Goal: Use online tool/utility: Utilize a website feature to perform a specific function

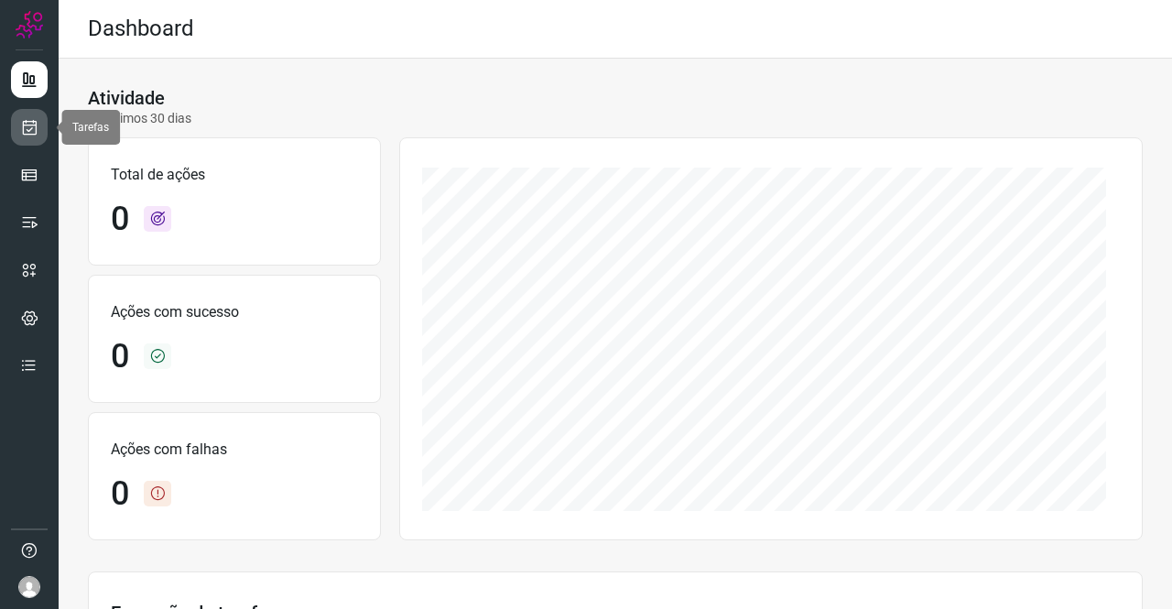
click at [37, 127] on icon at bounding box center [29, 127] width 19 height 18
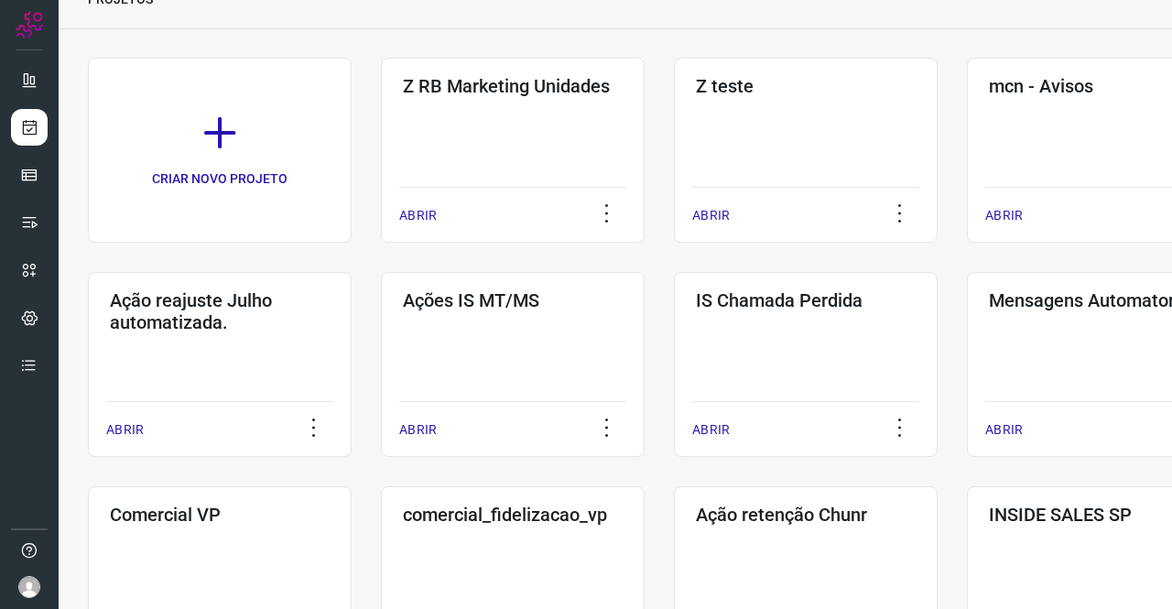
scroll to position [366, 0]
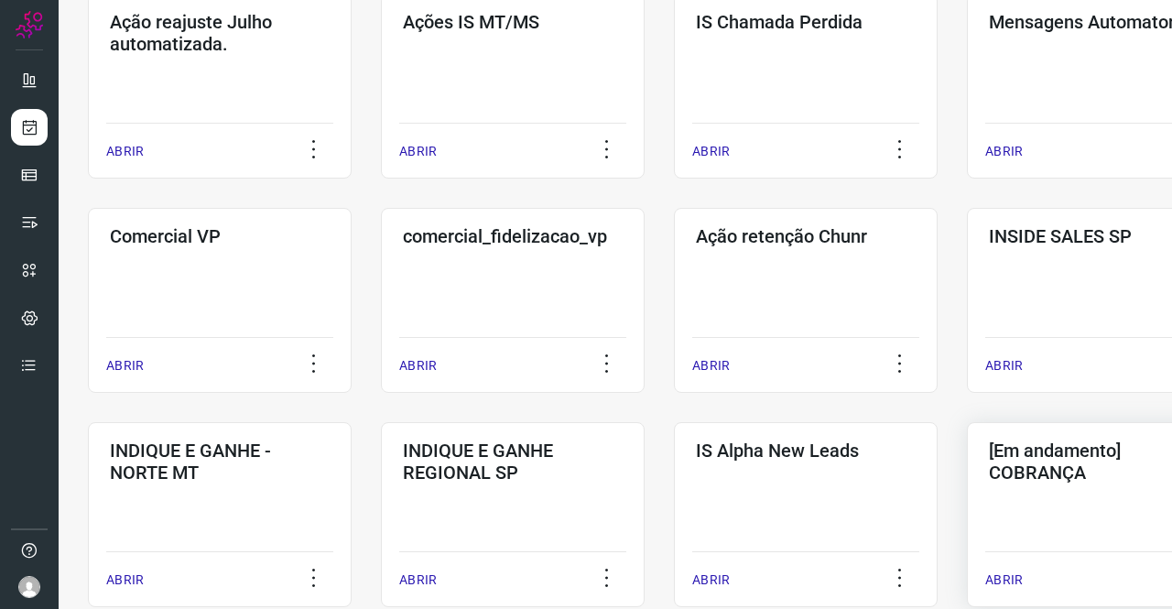
click at [1120, 492] on div "[Em andamento] COBRANÇA ABRIR" at bounding box center [1099, 514] width 264 height 185
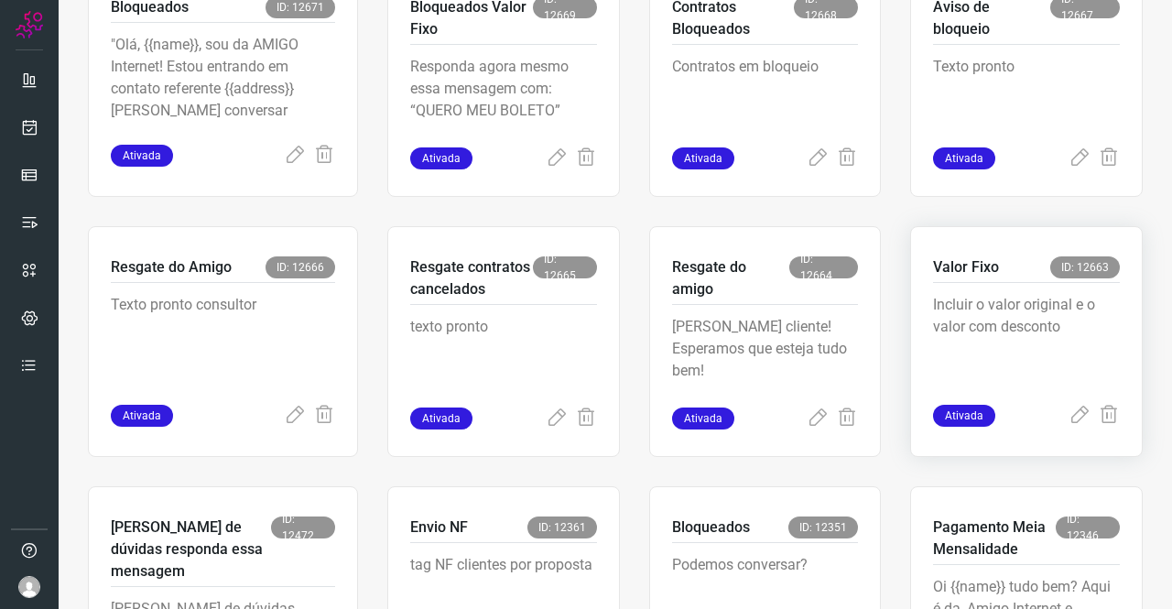
scroll to position [622, 0]
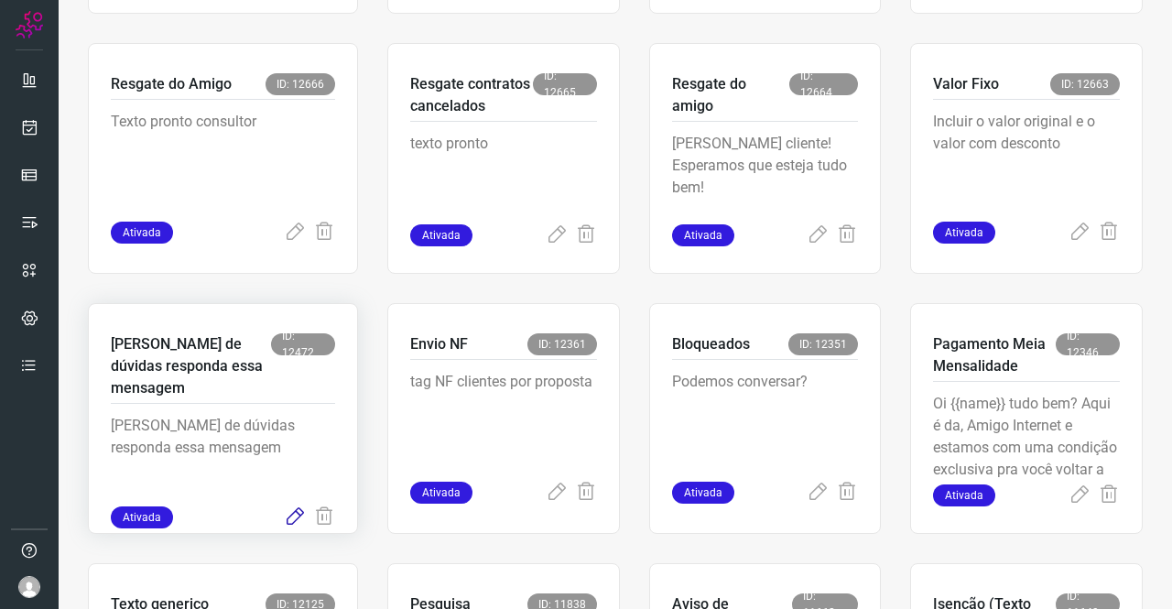
click at [291, 517] on icon at bounding box center [295, 517] width 22 height 22
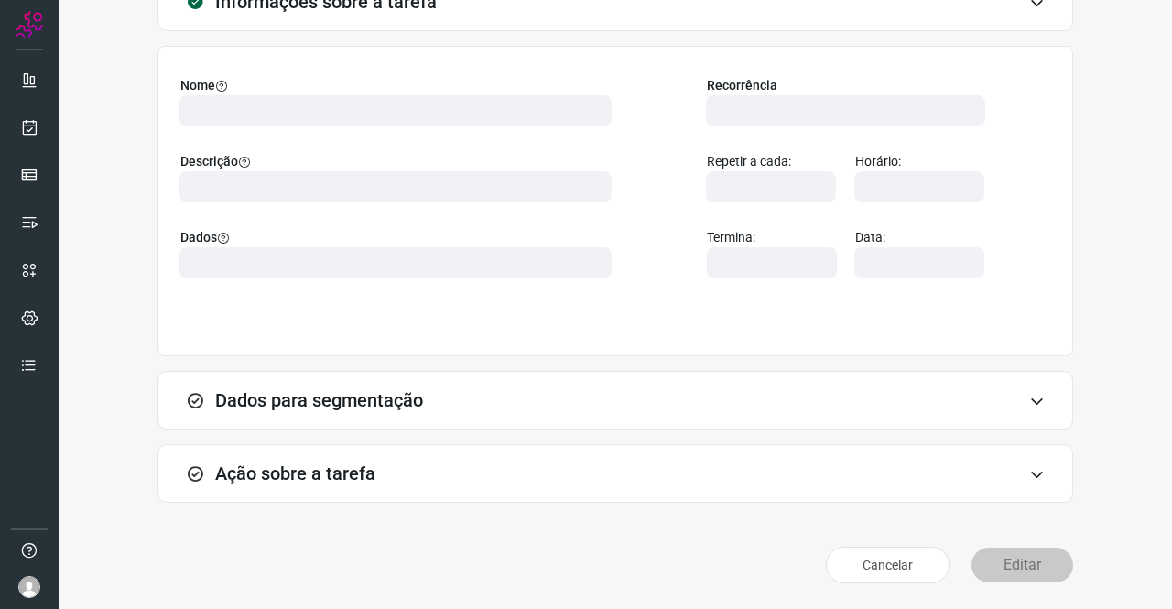
scroll to position [105, 0]
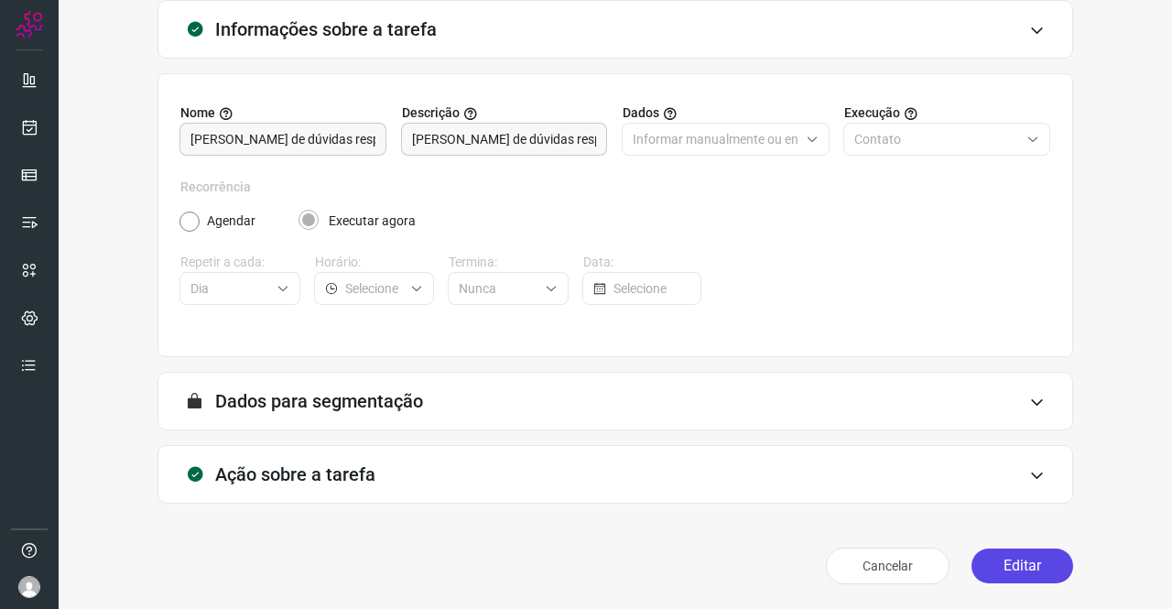
click at [1003, 573] on button "Editar" at bounding box center [1022, 565] width 102 height 35
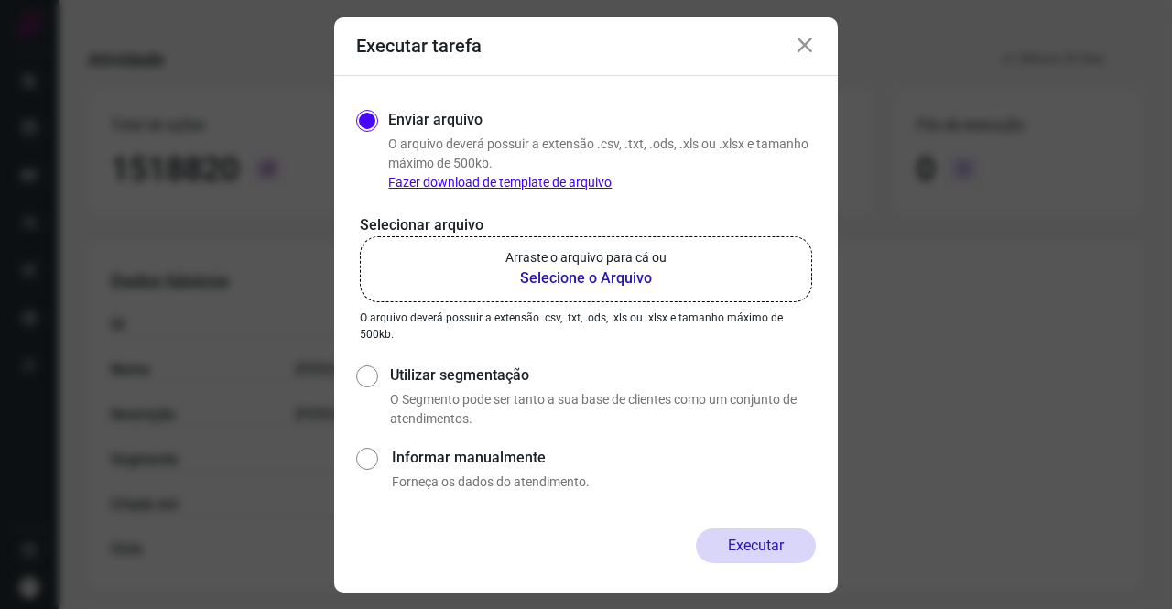
click at [630, 270] on b "Selecione o Arquivo" at bounding box center [585, 278] width 161 height 22
click at [0, 0] on input "Arraste o arquivo para cá ou Selecione o Arquivo" at bounding box center [0, 0] width 0 height 0
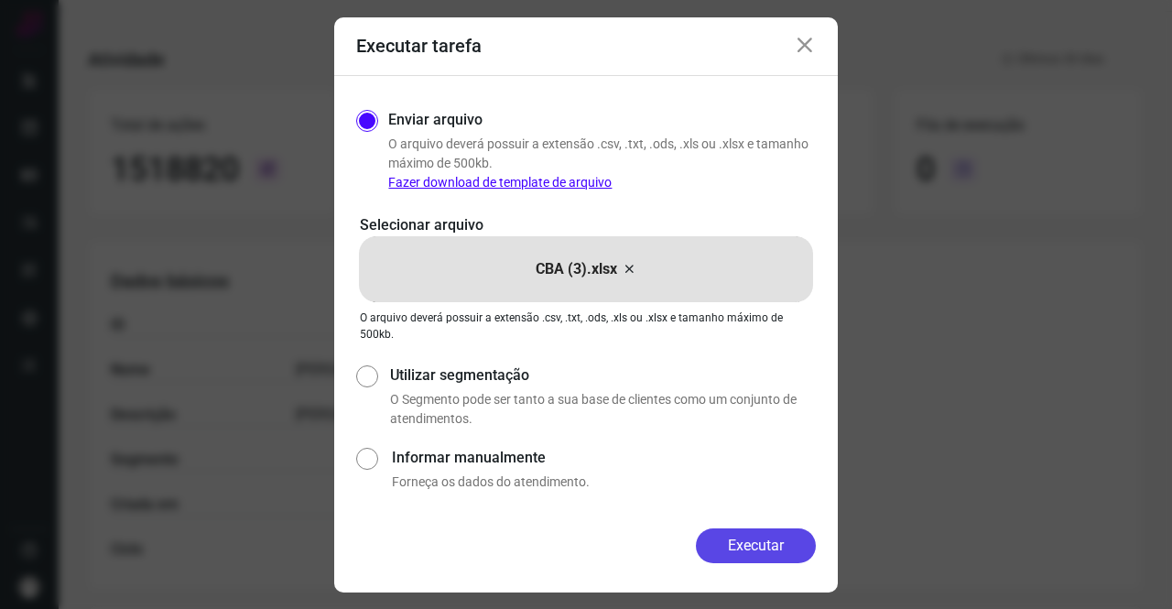
click at [762, 538] on button "Executar" at bounding box center [756, 545] width 120 height 35
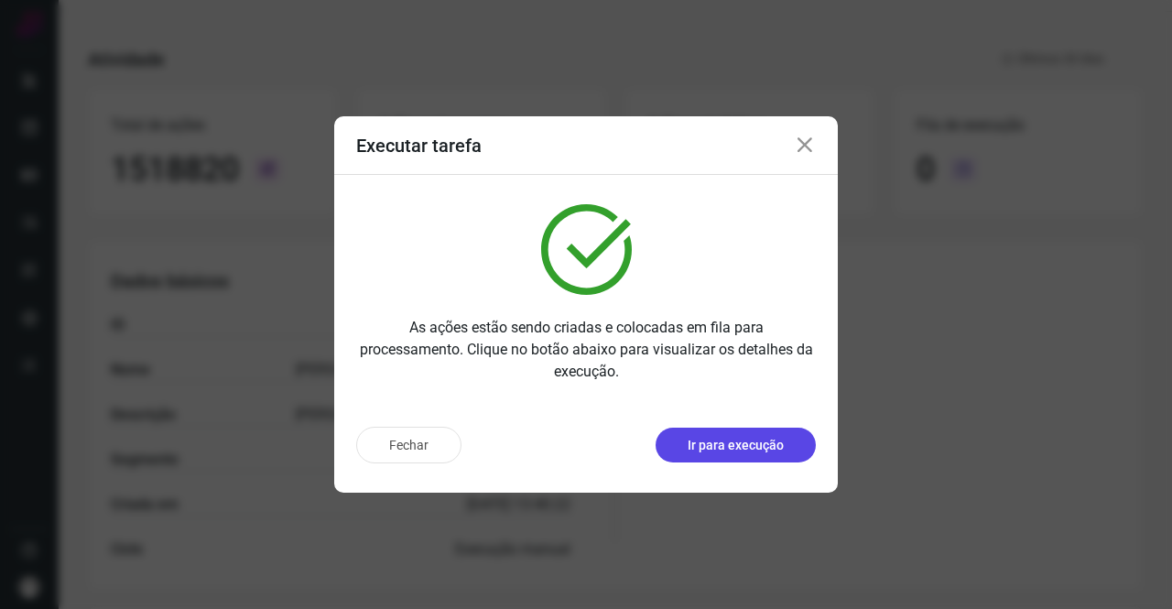
click at [718, 453] on p "Ir para execução" at bounding box center [735, 445] width 96 height 19
